Goal: Task Accomplishment & Management: Manage account settings

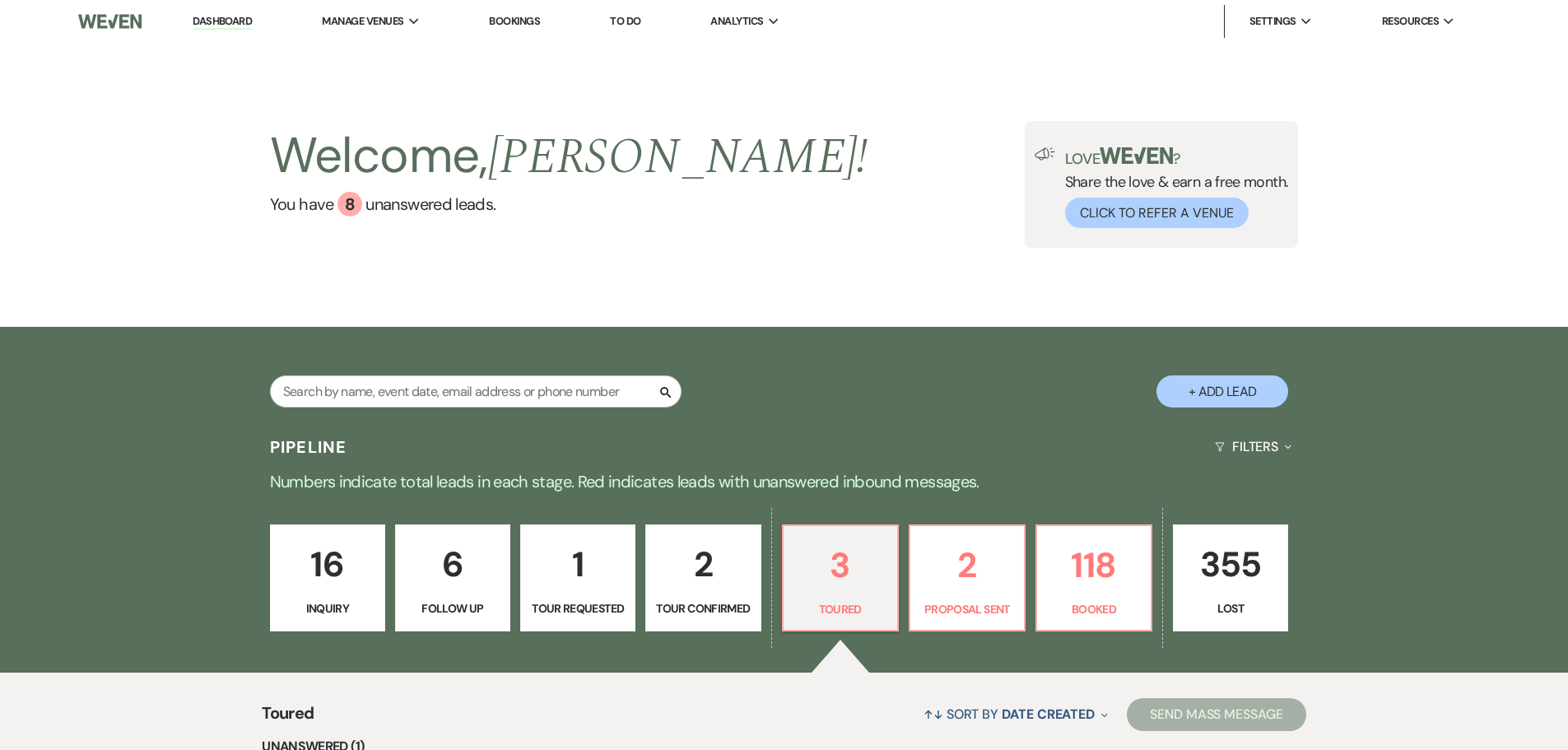
select select "5"
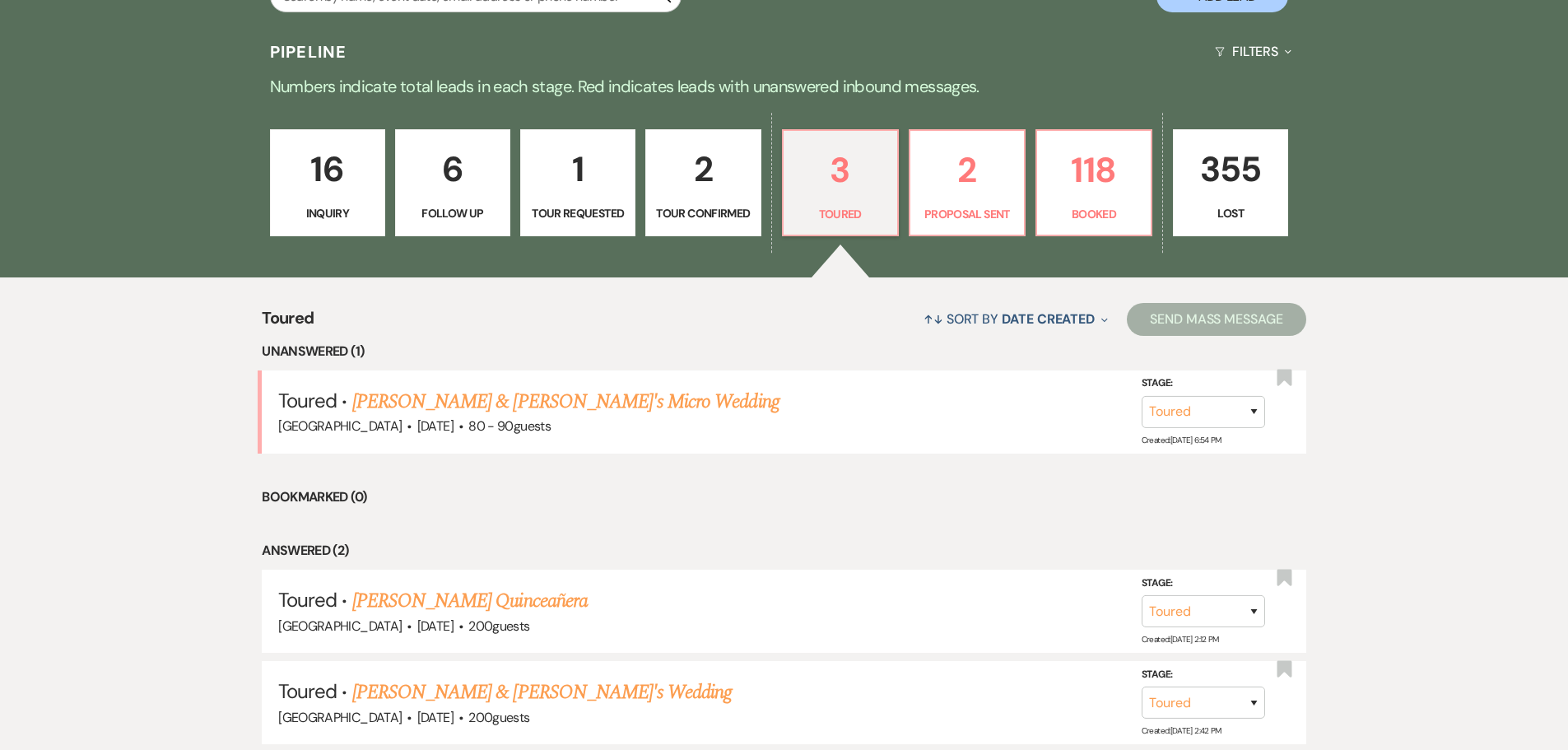
scroll to position [412, 0]
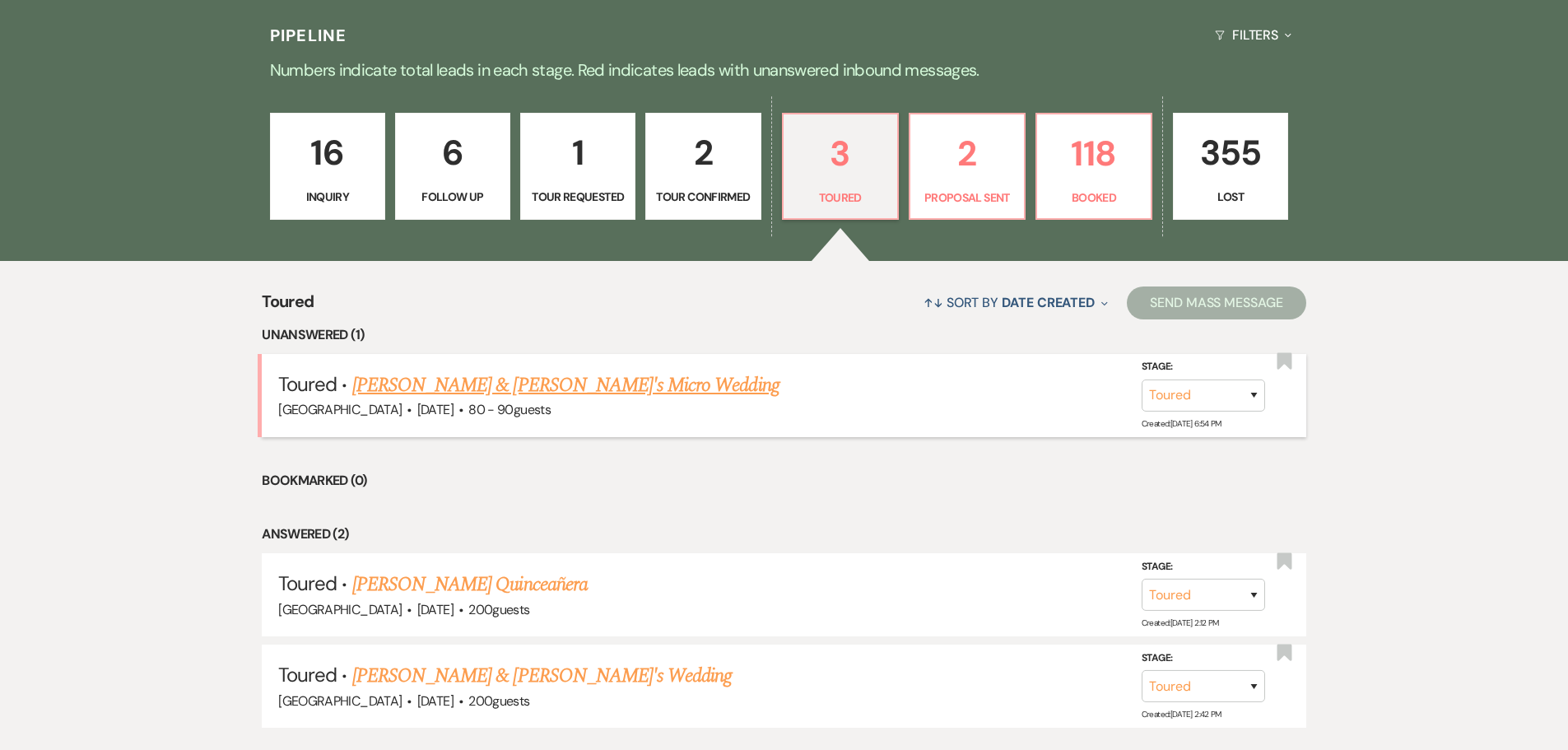
click at [463, 390] on link "[PERSON_NAME] & [PERSON_NAME]'s Micro Wedding" at bounding box center [565, 385] width 427 height 29
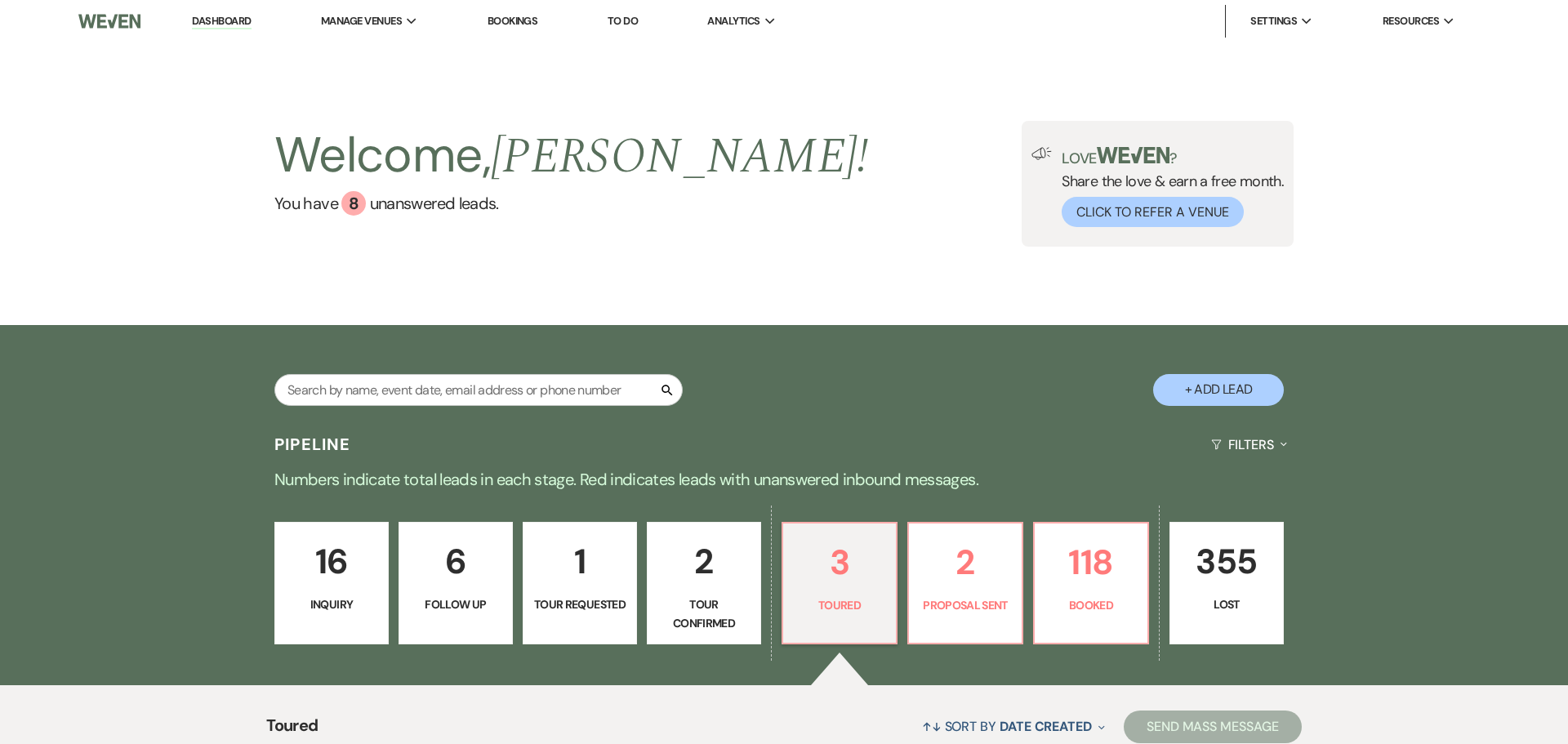
select select "5"
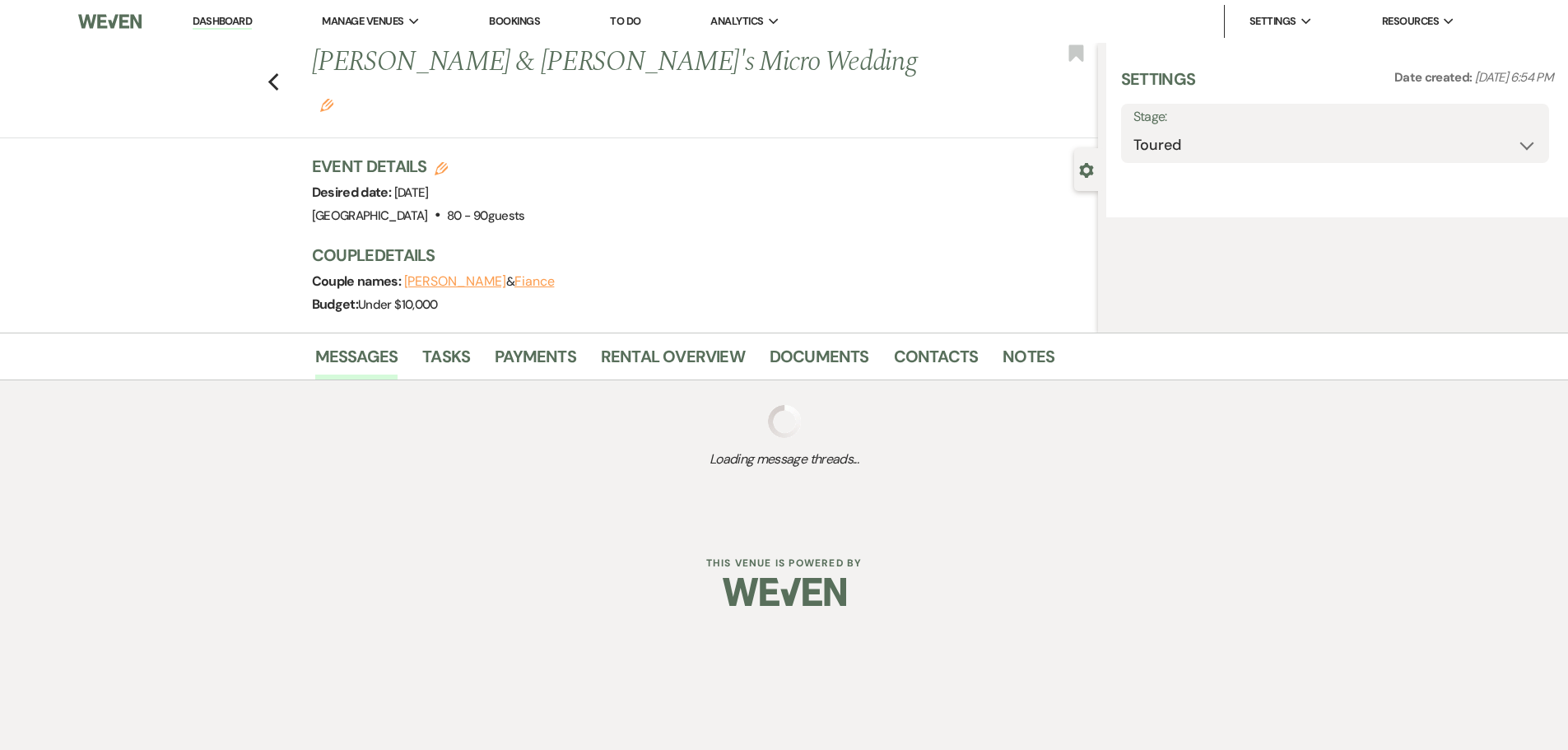
select select "5"
select select "16"
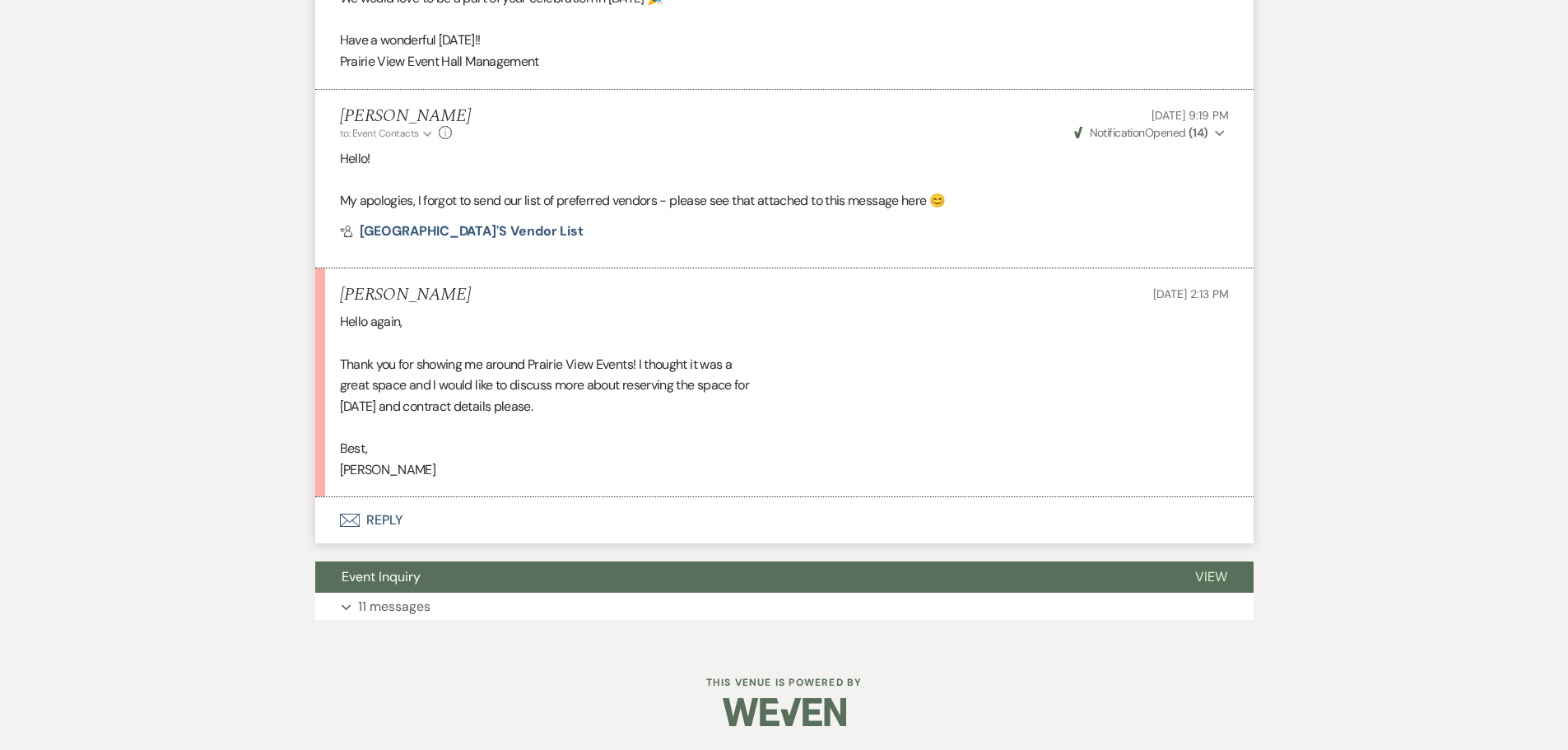
scroll to position [779, 0]
